Goal: Information Seeking & Learning: Learn about a topic

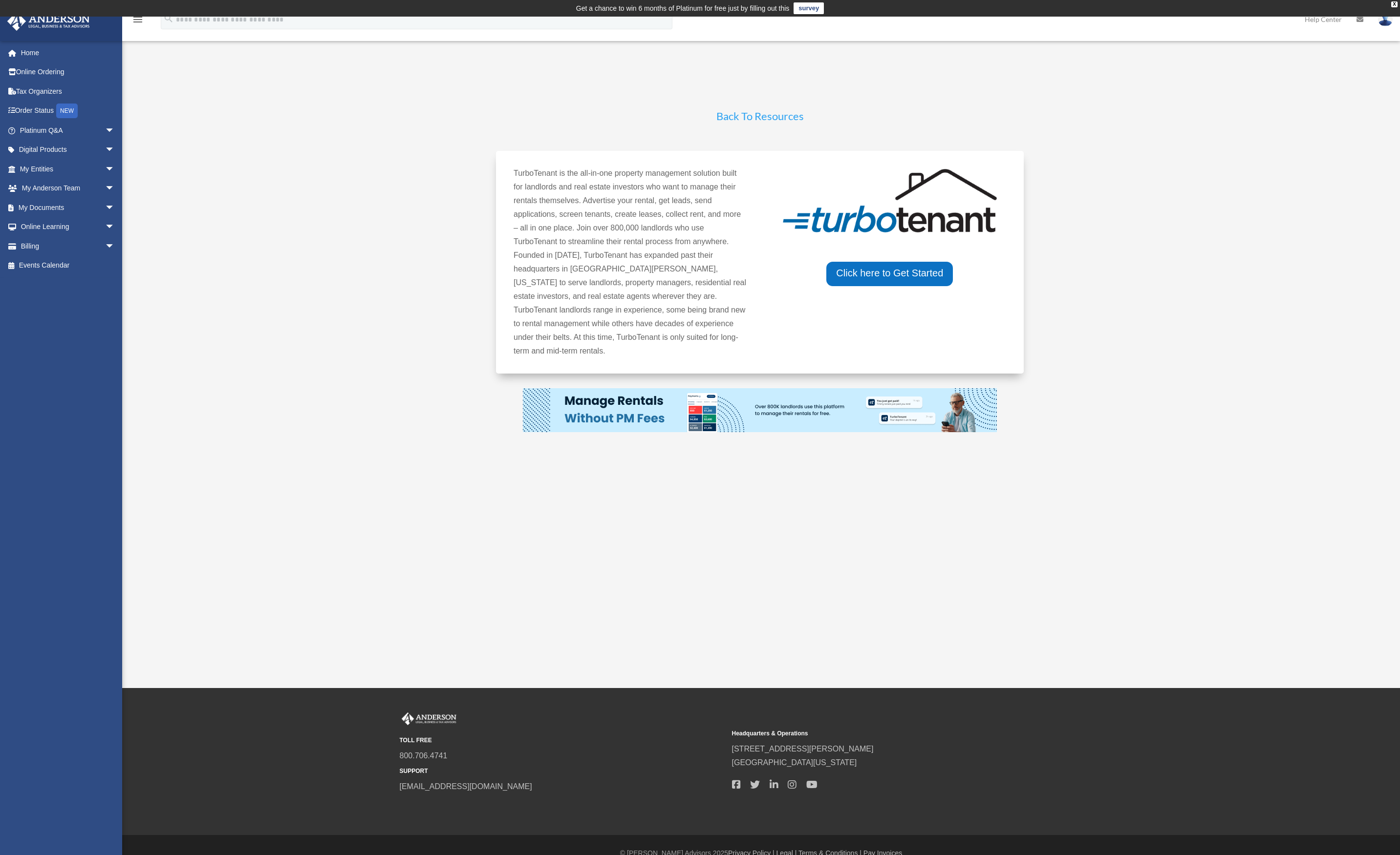
click at [48, 144] on link "Digital Products arrow_drop_down" at bounding box center [67, 150] width 122 height 20
click at [105, 148] on span "arrow_drop_down" at bounding box center [114, 150] width 20 height 20
click at [67, 165] on div "Tax Toolbox" at bounding box center [76, 169] width 83 height 12
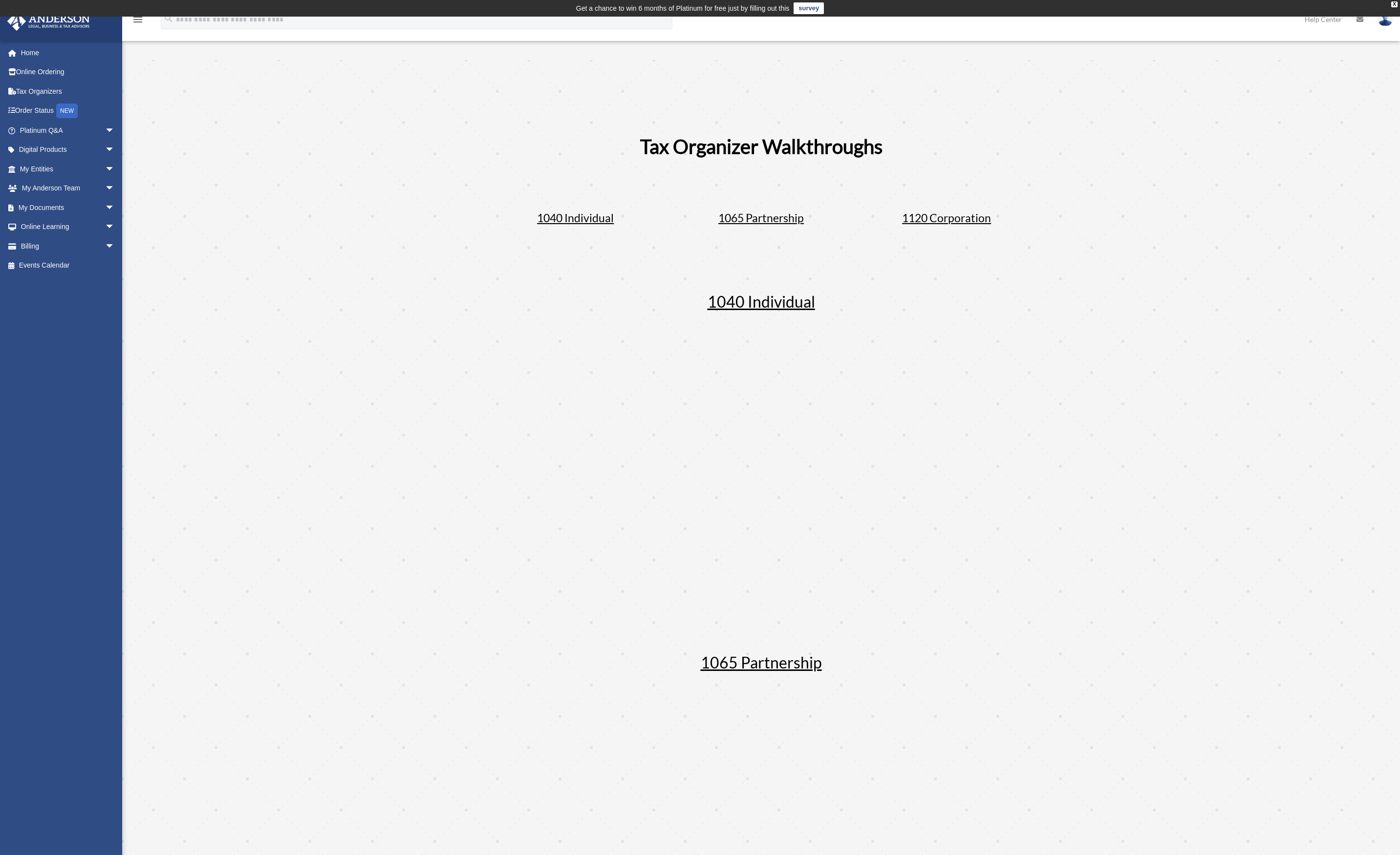
click at [105, 227] on span "arrow_drop_down" at bounding box center [114, 227] width 20 height 20
click at [67, 264] on link "Video Training" at bounding box center [72, 265] width 116 height 20
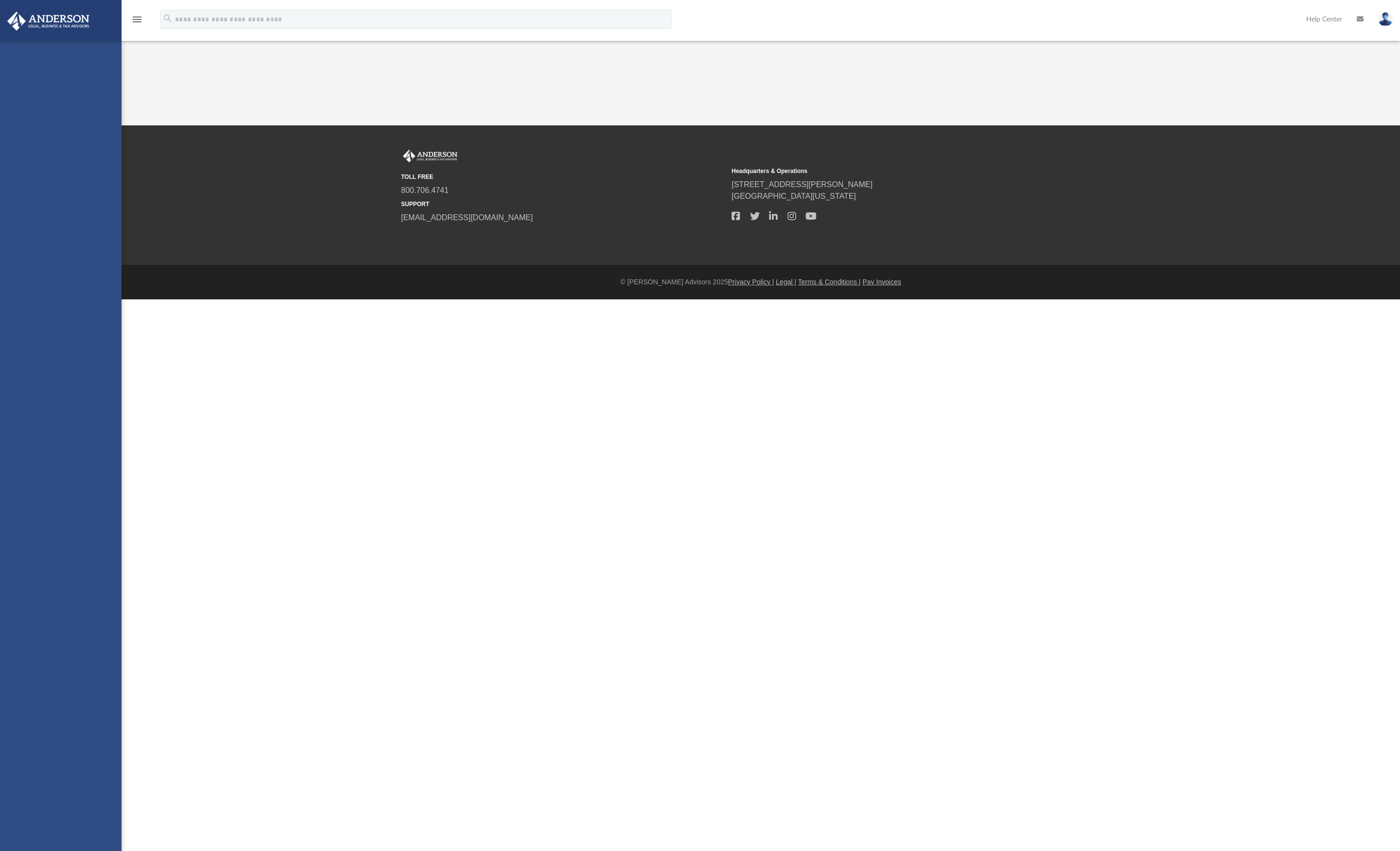
click at [74, 263] on div "reagg702@gmail.com Sign Out reagg702@gmail.com Home Online Ordering Tax Organiz…" at bounding box center [60, 466] width 122 height 851
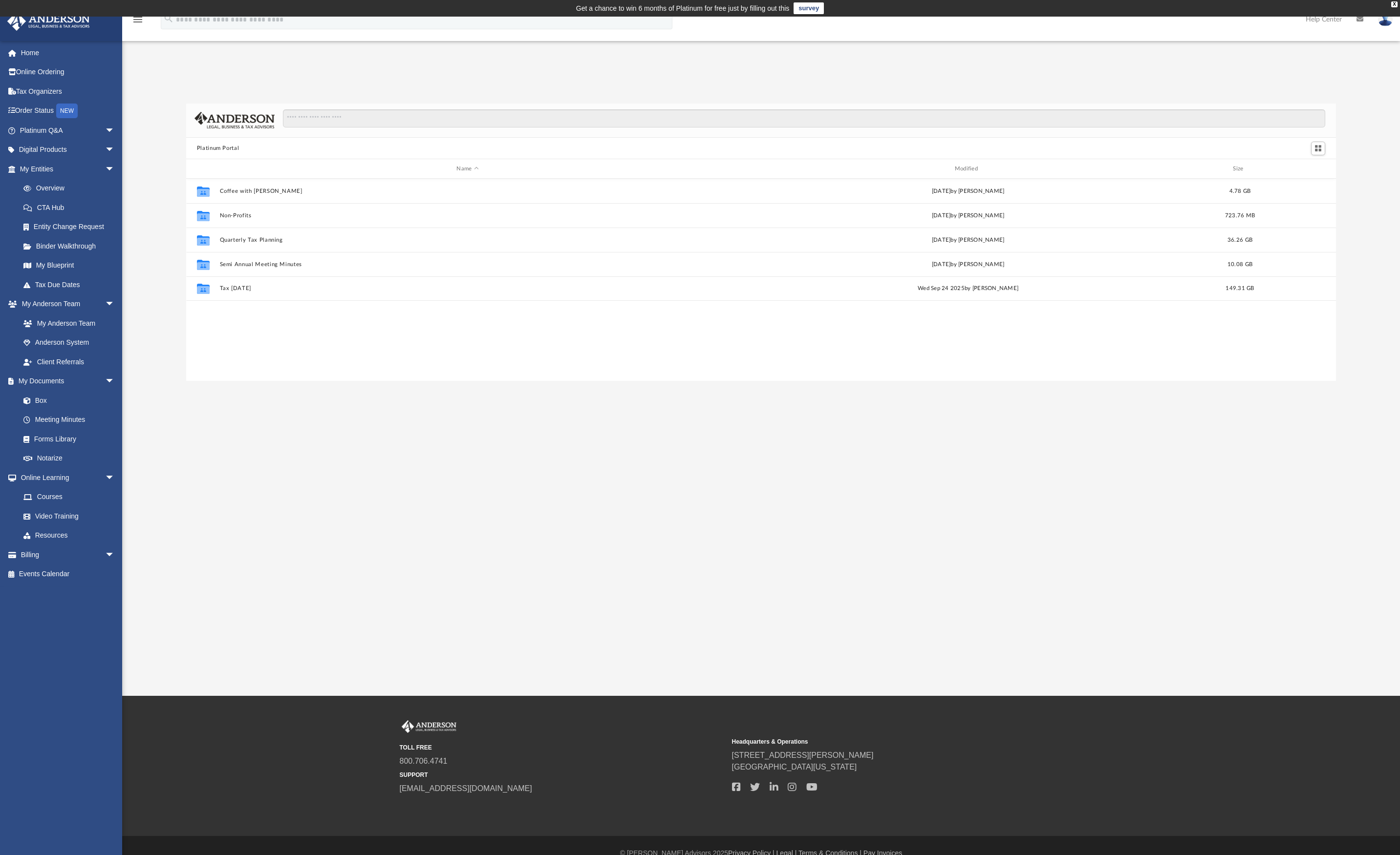
scroll to position [215, 1142]
click at [50, 499] on link "Courses" at bounding box center [69, 497] width 111 height 20
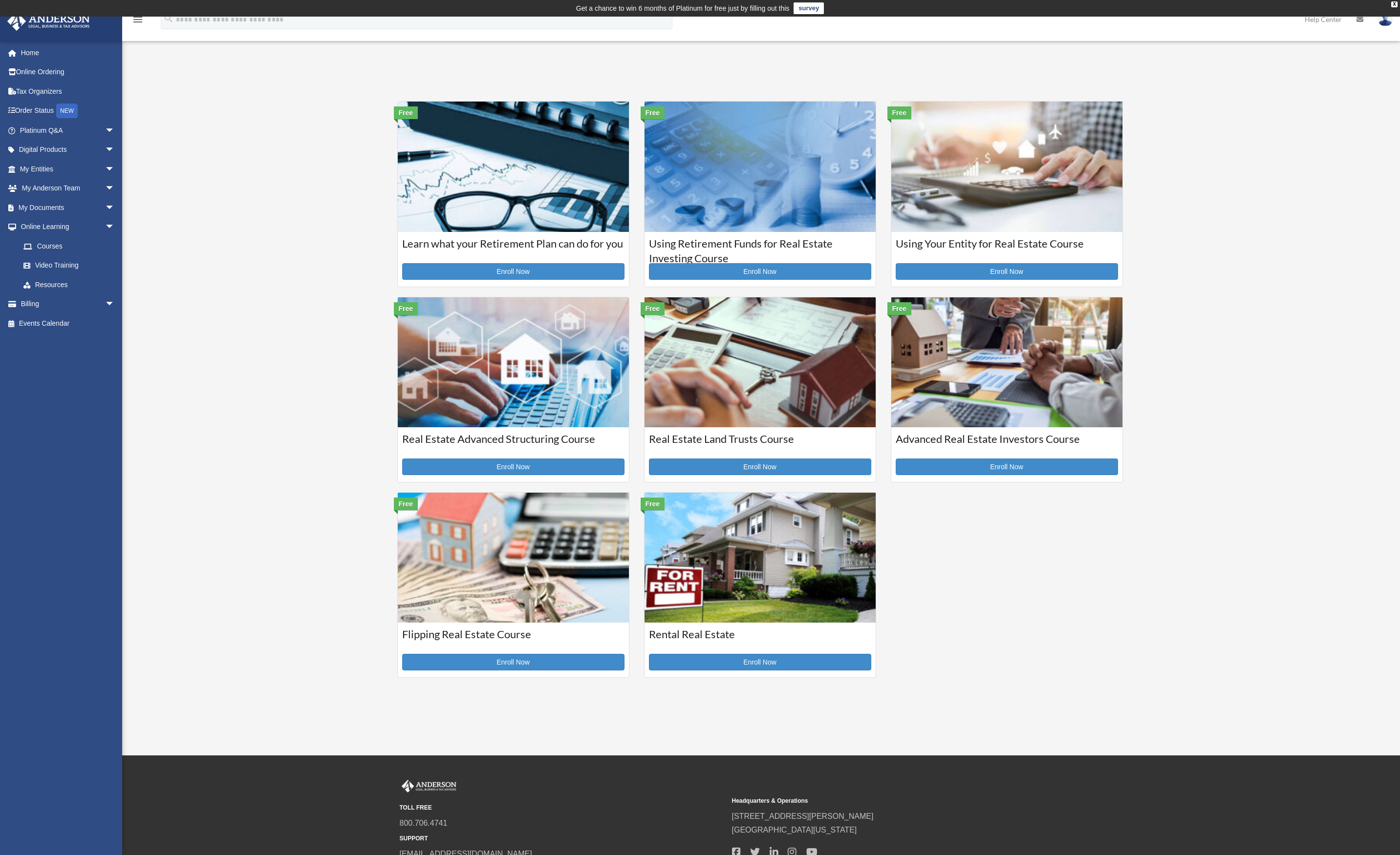
click at [66, 112] on div "NEW" at bounding box center [66, 111] width 21 height 15
click at [52, 112] on link "Order Status NEW" at bounding box center [67, 110] width 122 height 20
click at [49, 92] on link "Tax Organizers" at bounding box center [67, 91] width 122 height 20
click at [105, 151] on span "arrow_drop_down" at bounding box center [114, 150] width 20 height 20
click at [70, 176] on link "Tax Toolbox" at bounding box center [72, 168] width 116 height 20
